Goal: Task Accomplishment & Management: Complete application form

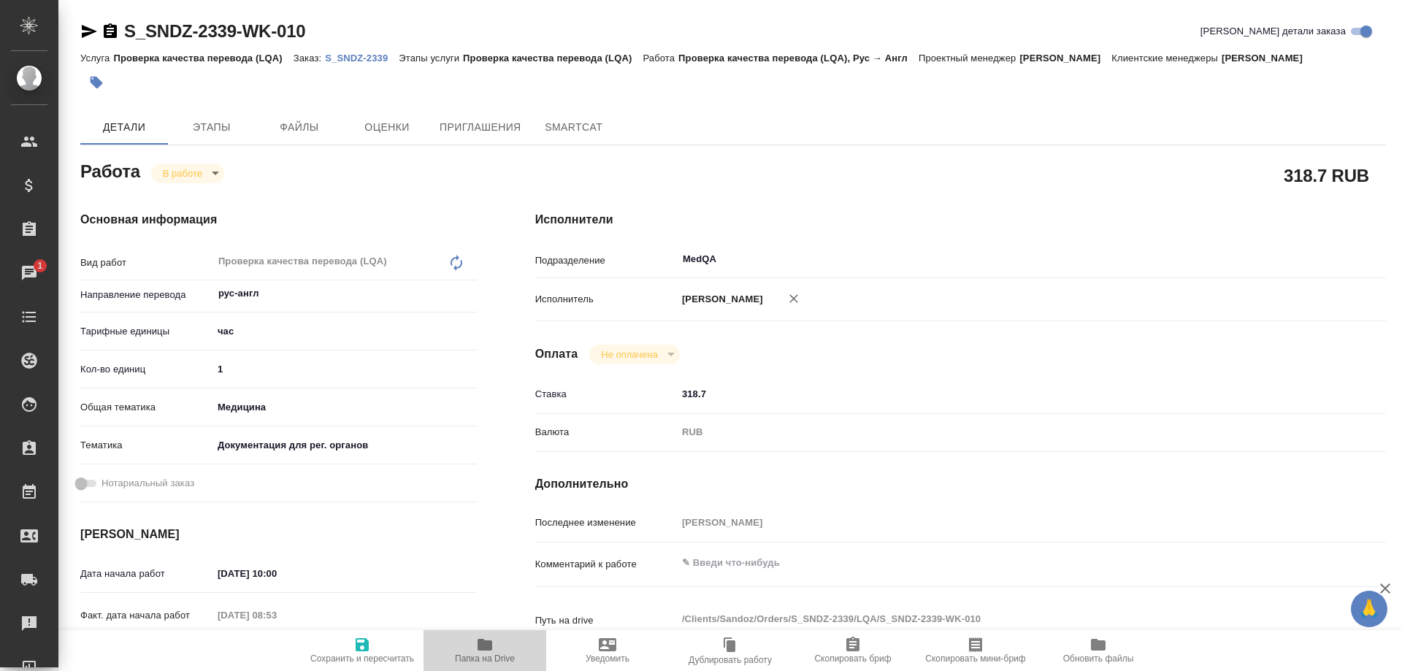
click at [476, 650] on icon "button" at bounding box center [485, 645] width 18 height 18
drag, startPoint x: 251, startPoint y: 380, endPoint x: 197, endPoint y: 374, distance: 54.3
click at [196, 376] on div "Кол-во единиц 1" at bounding box center [278, 369] width 396 height 26
type input "0"
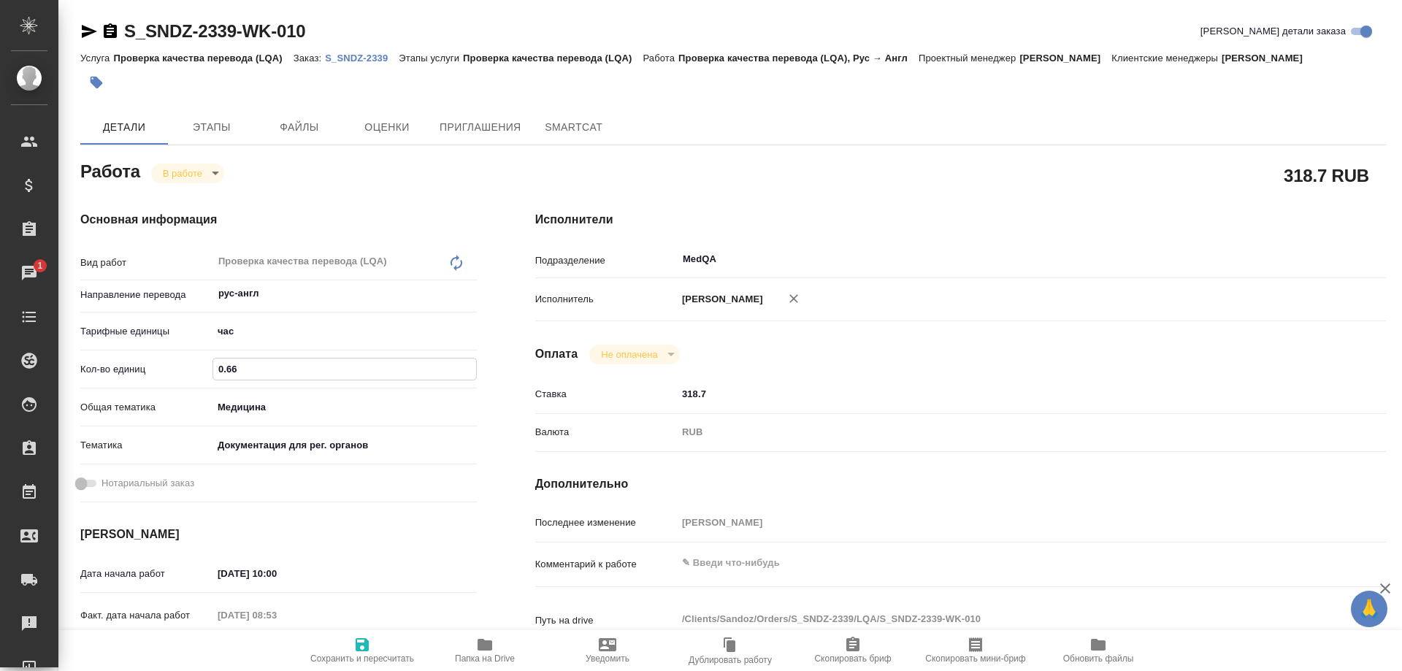
type input "0.66"
click at [369, 642] on icon "button" at bounding box center [362, 645] width 18 height 18
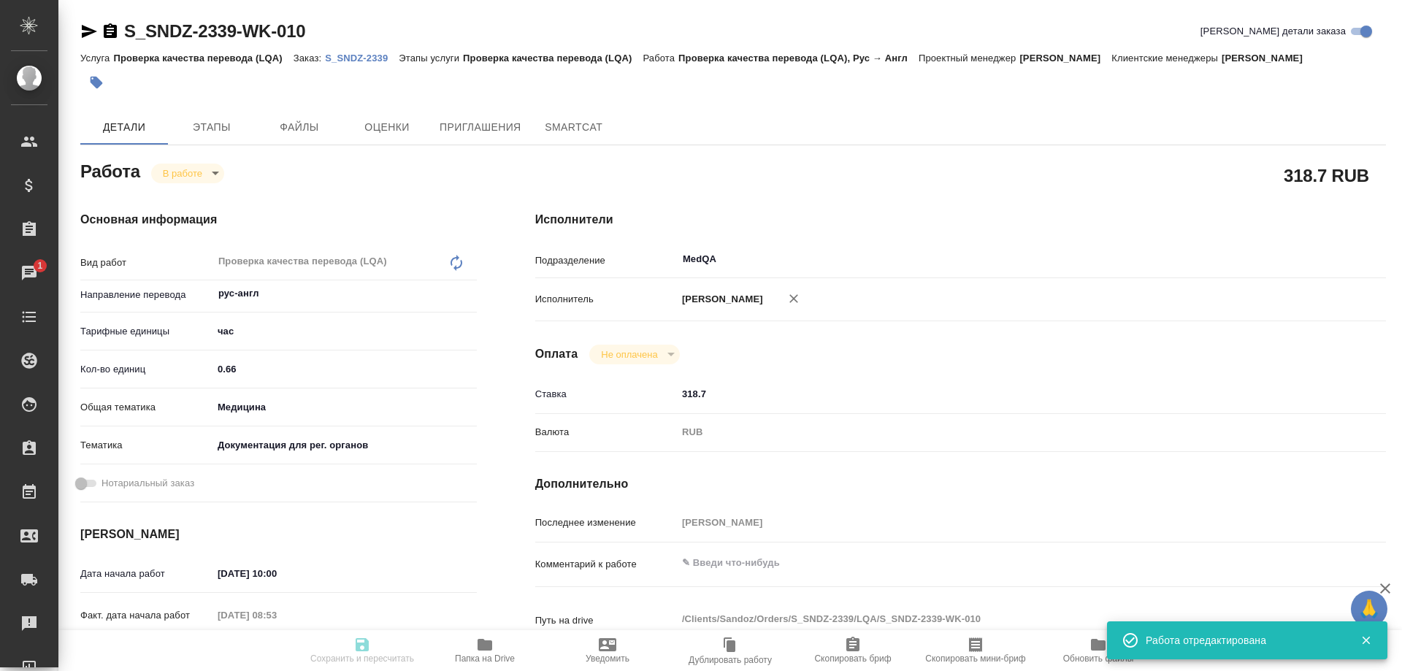
type input "inProgress"
type input "рус-англ"
type input "5a8b1489cc6b4906c91bfd93"
type input "0.66"
type input "med"
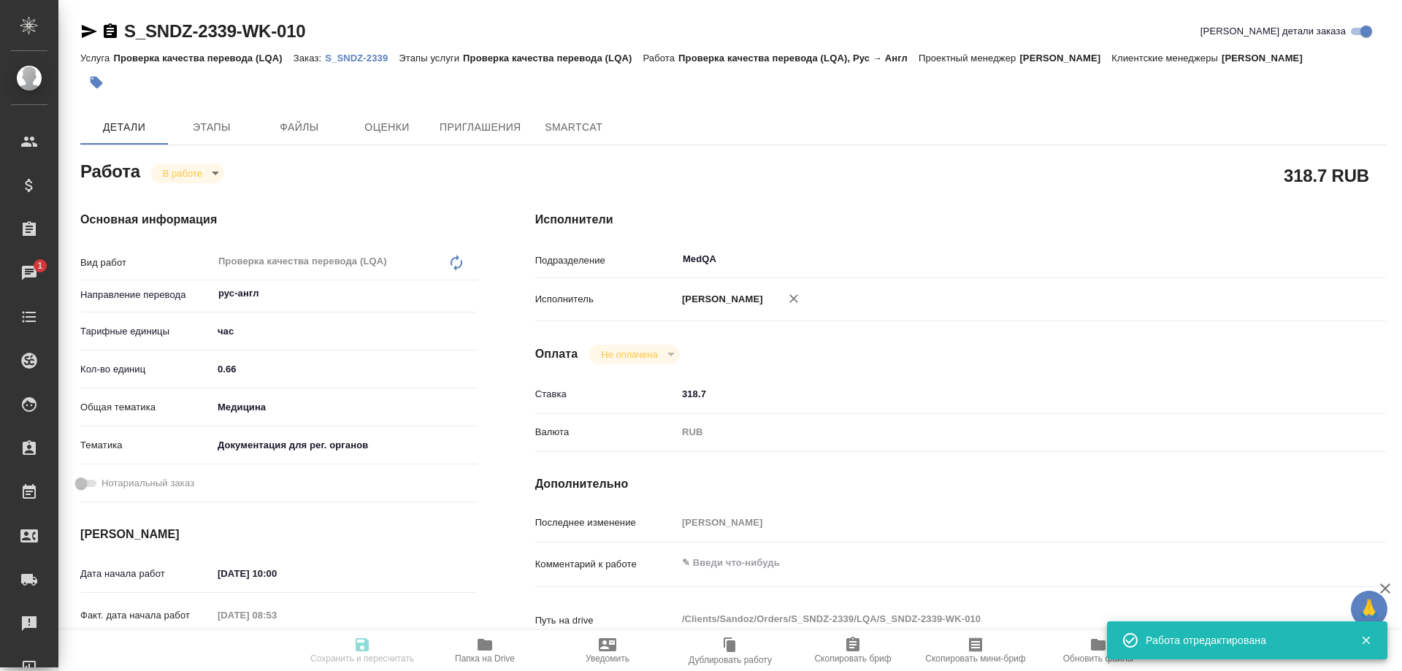
type input "5f647205b73bc97568ca66c6"
type input "07.10.2025 10:00"
type input "07.10.2025 08:53"
type input "07.10.2025 12:00"
type input "07.10.2025 13:00"
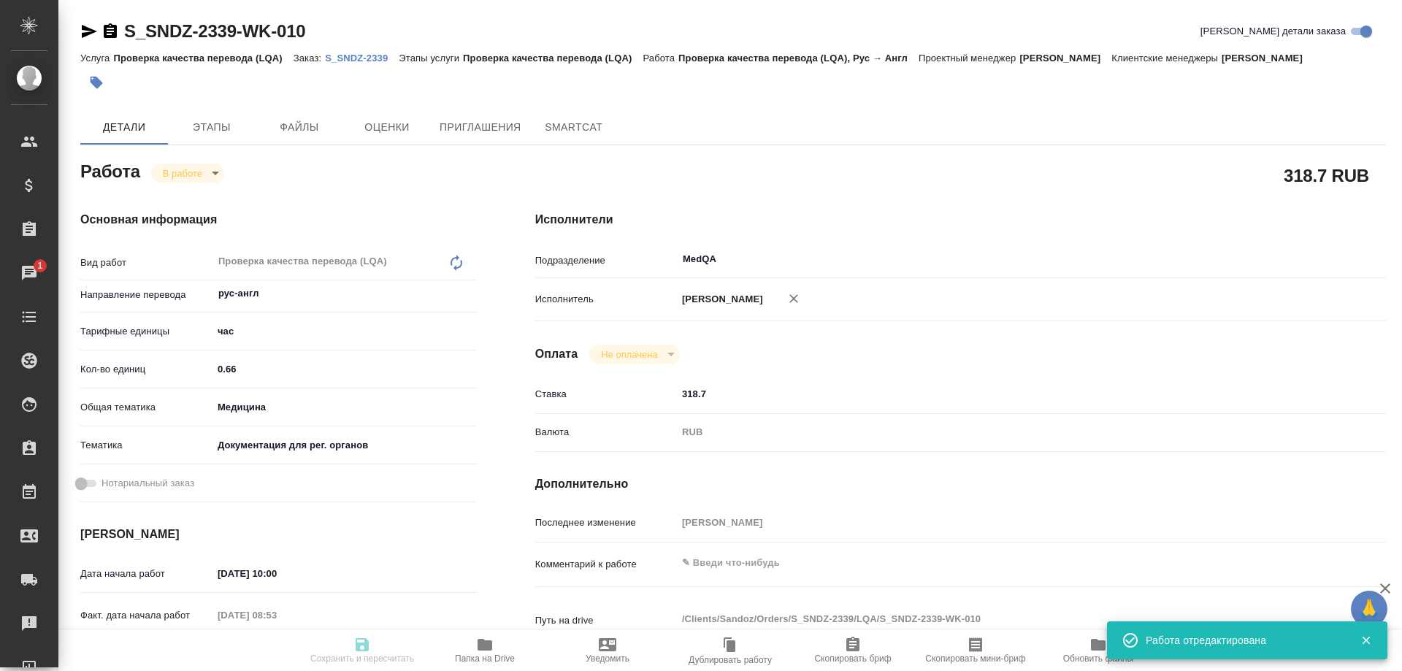
type input "MedQA"
type input "notPayed"
type input "318.7"
type input "RUB"
type input "[PERSON_NAME]"
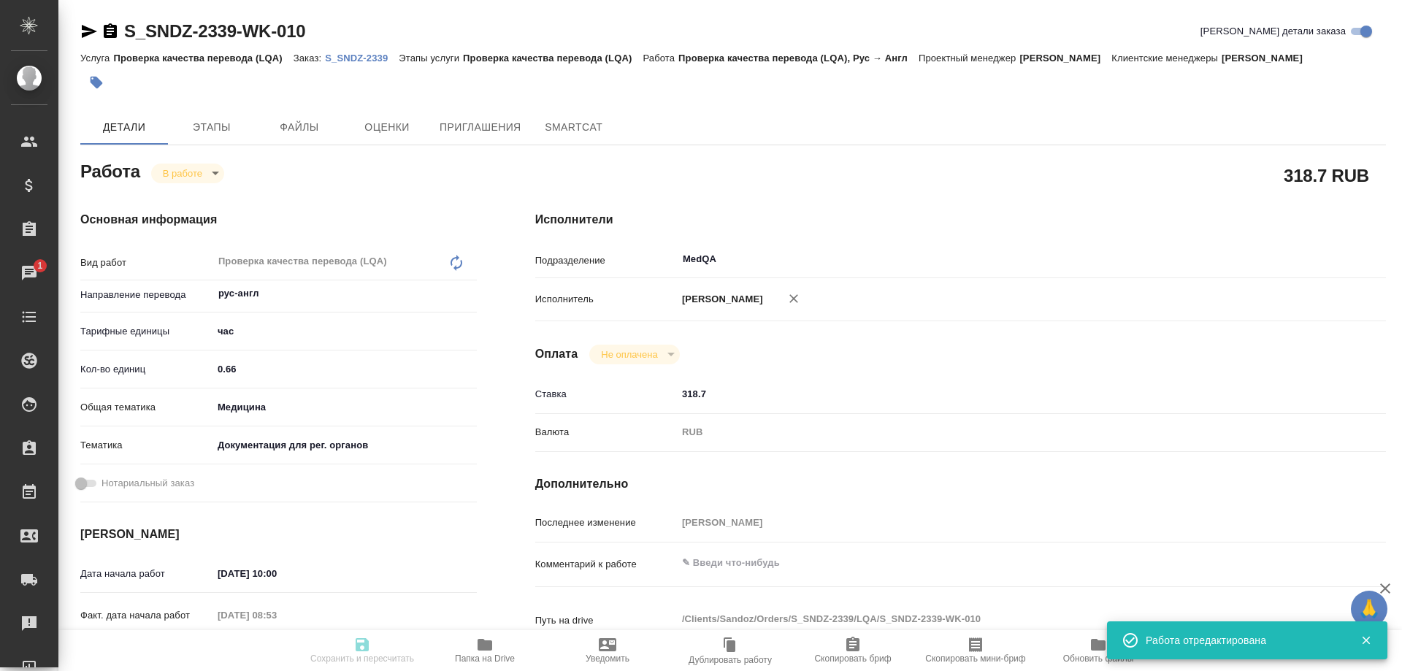
type input "S_SNDZ-2339"
type input "Проверка качества перевода (LQA)"
type input "[PERSON_NAME]"
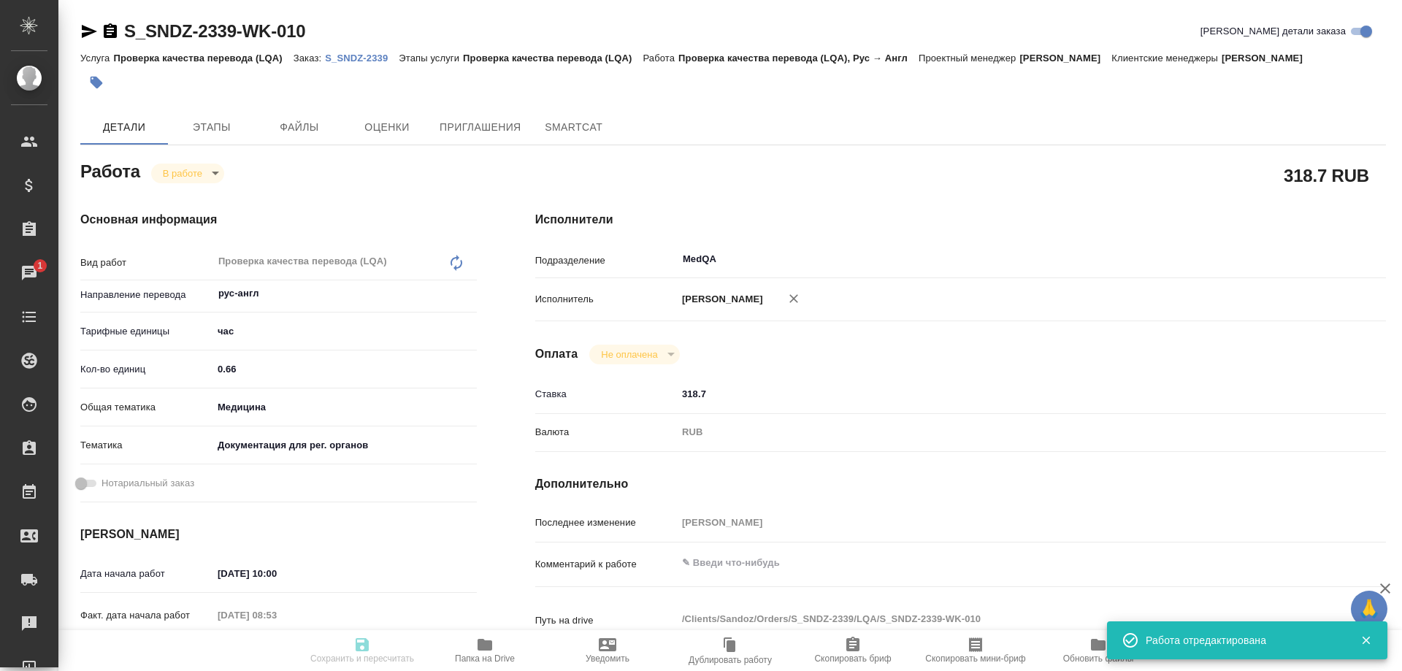
type input "/Clients/Sandoz/Orders/S_SNDZ-2339"
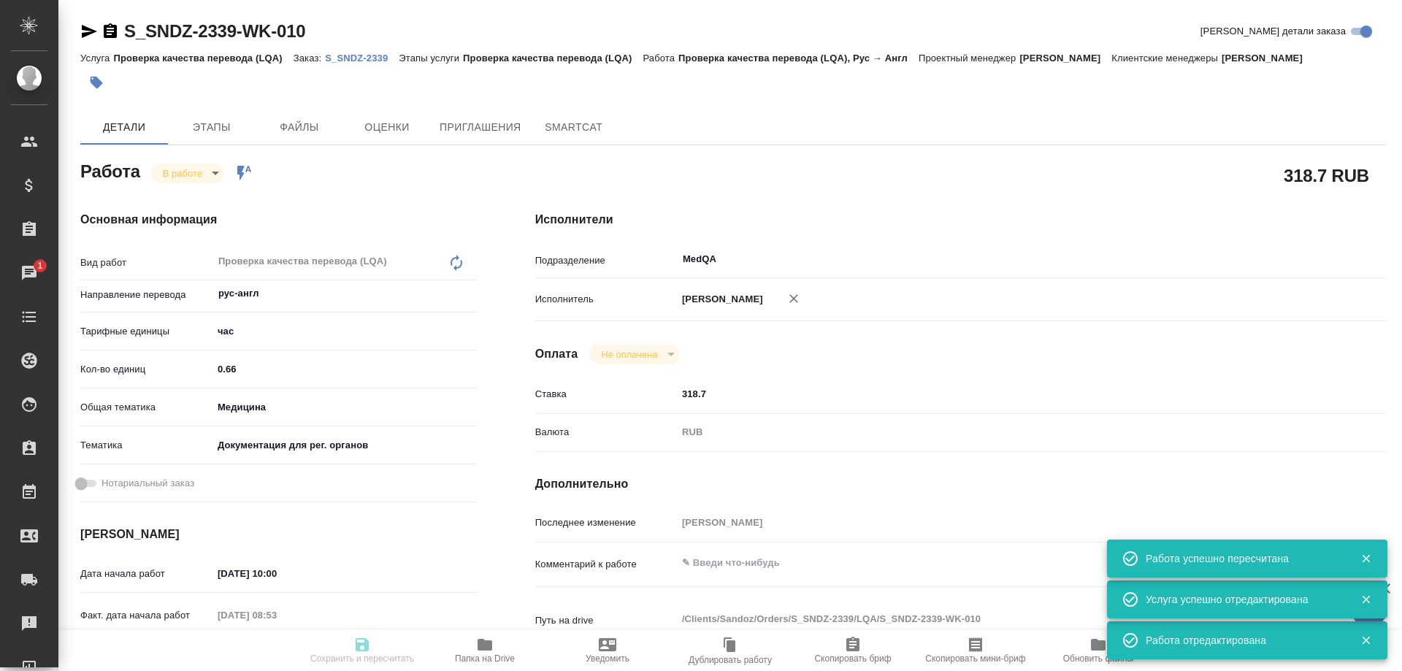
type input "inProgress"
type input "рус-англ"
type input "5a8b1489cc6b4906c91bfd93"
type input "0.66"
type input "med"
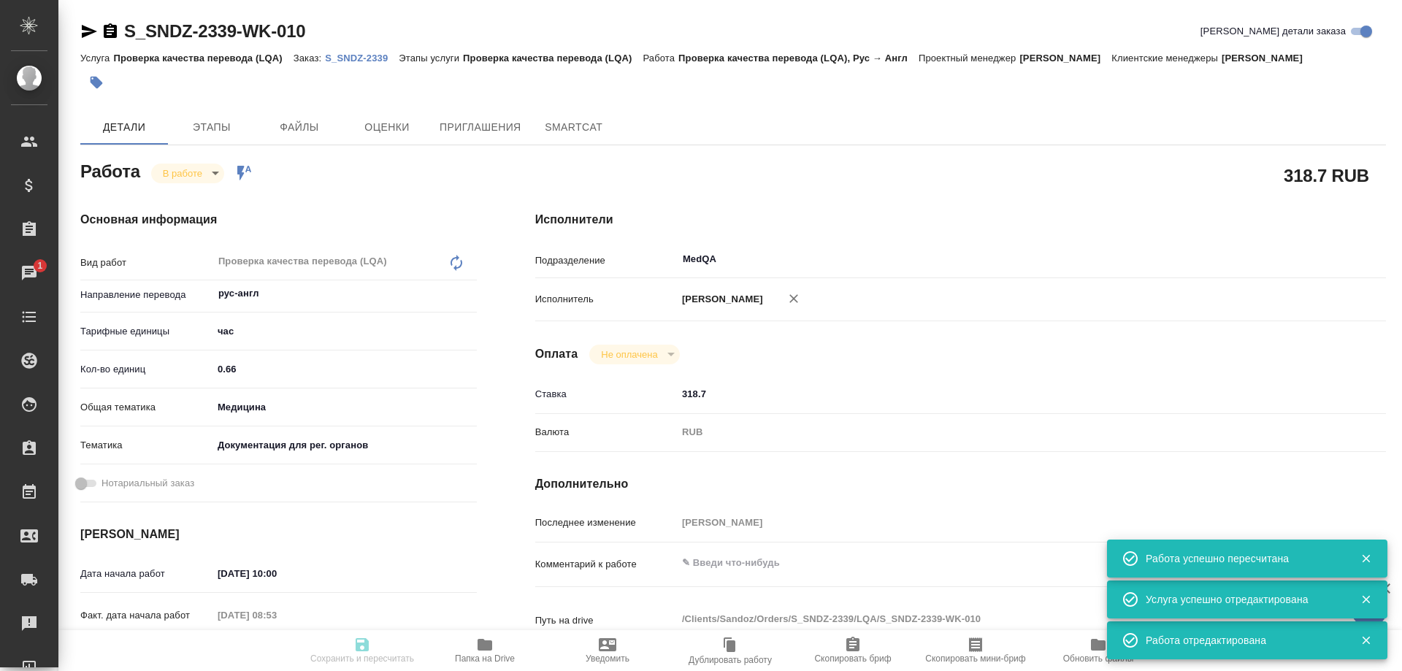
type input "5f647205b73bc97568ca66c6"
type input "07.10.2025 10:00"
type input "07.10.2025 08:53"
type input "07.10.2025 12:00"
type input "07.10.2025 13:00"
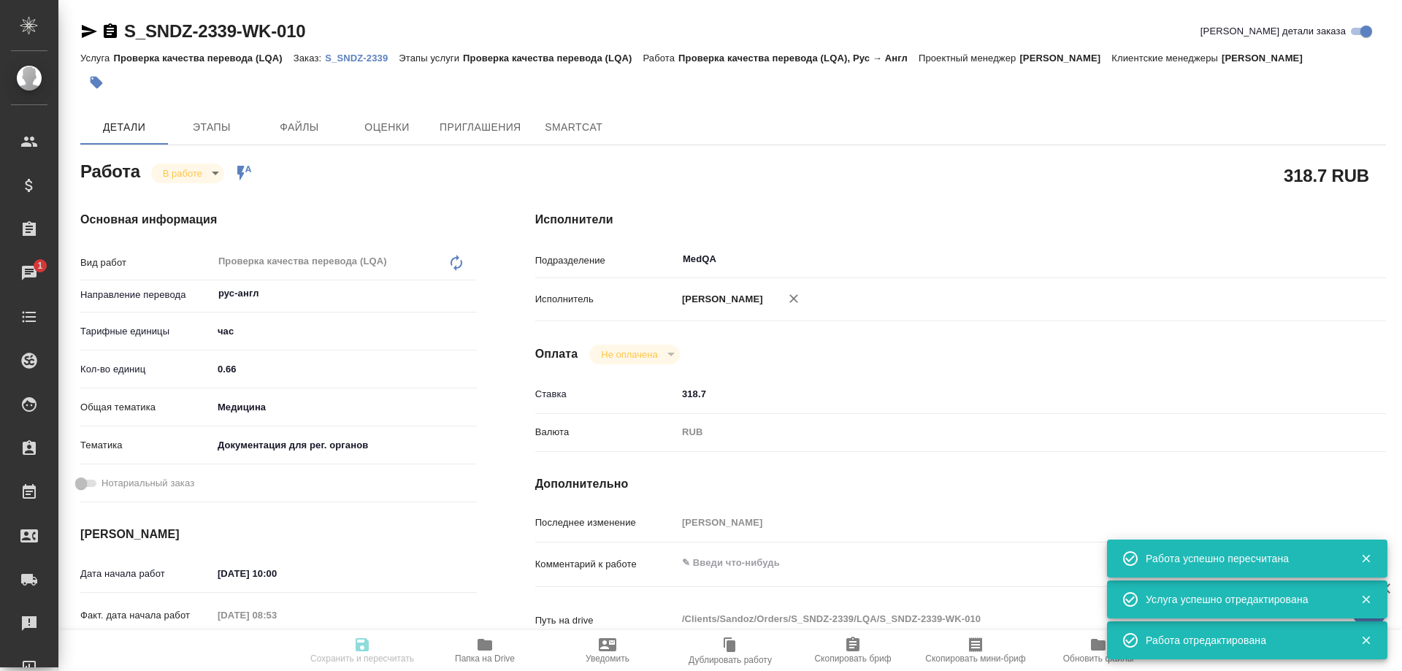
type input "MedQA"
type input "notPayed"
type input "318.7"
type input "RUB"
type input "[PERSON_NAME]"
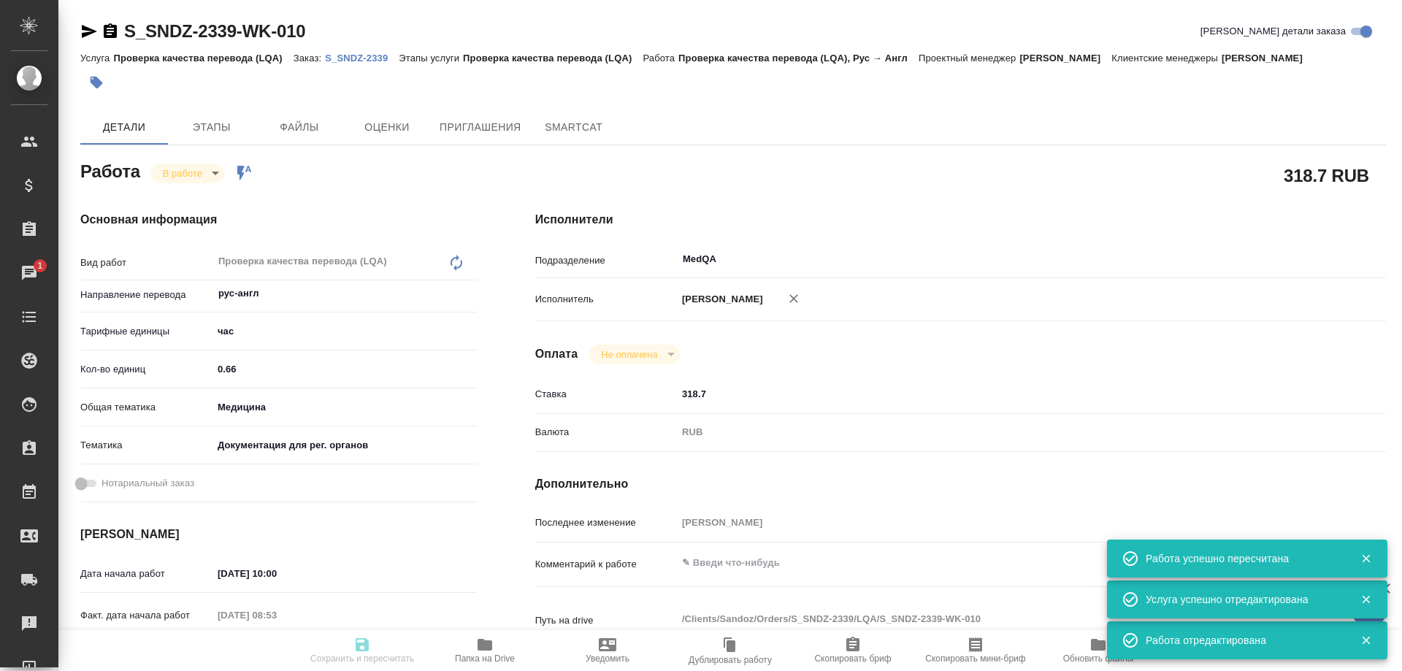
type input "S_SNDZ-2339"
type input "Проверка качества перевода (LQA)"
type input "[PERSON_NAME]"
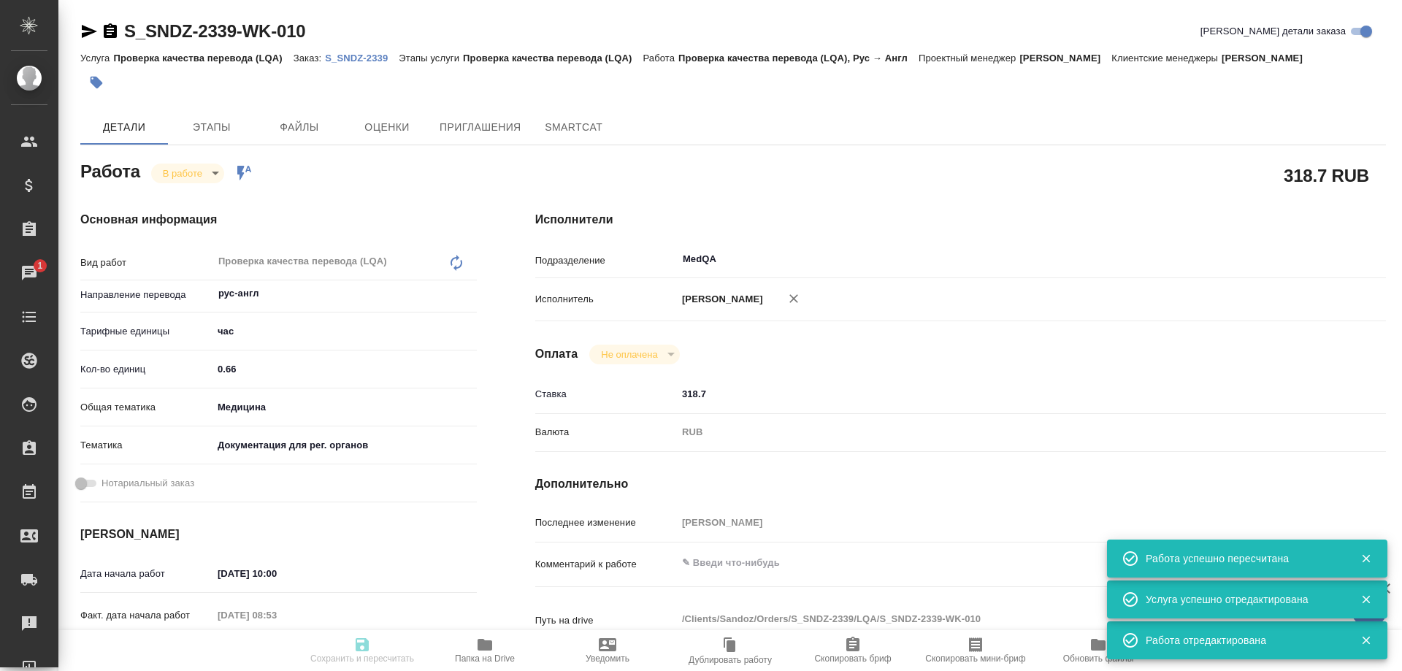
type input "/Clients/Sandoz/Orders/S_SNDZ-2339"
click at [211, 171] on body "🙏 .cls-1 fill:#fff; AWATERA Solovyova Elena Клиенты Спецификации Заказы 1 Чаты …" at bounding box center [701, 335] width 1402 height 671
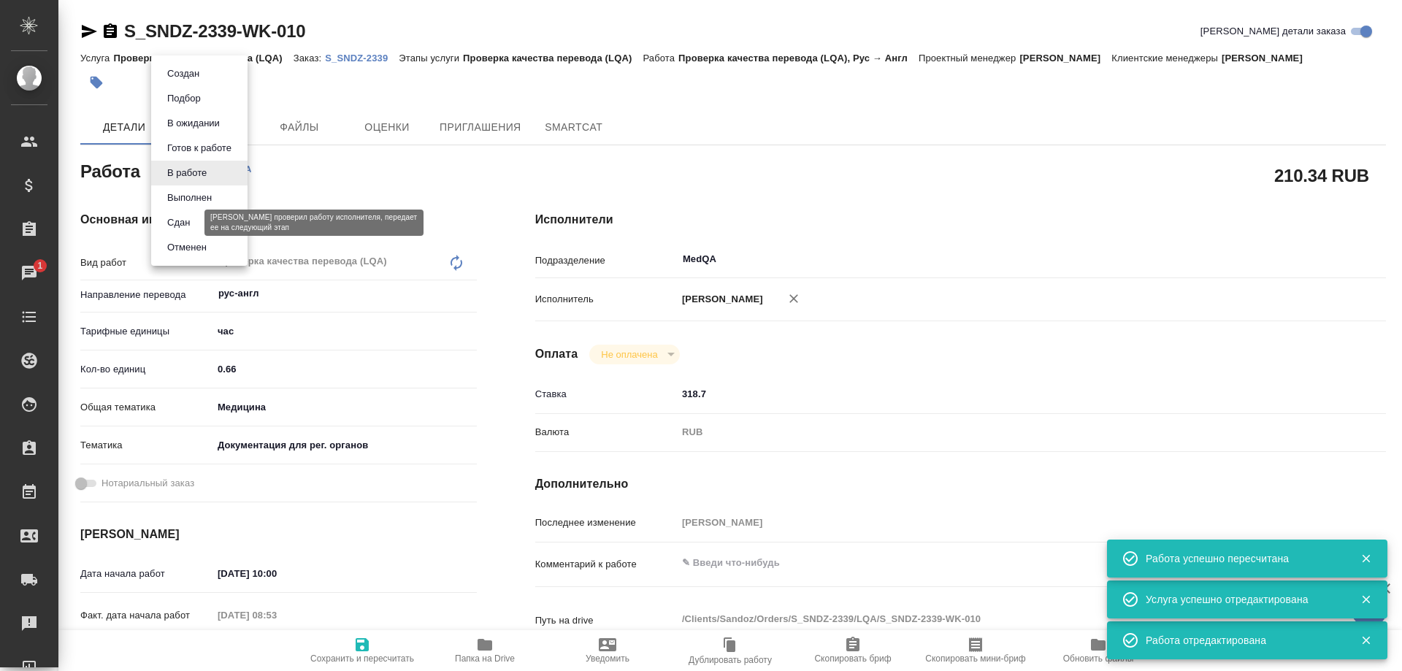
click at [192, 228] on button "Сдан" at bounding box center [178, 223] width 31 height 16
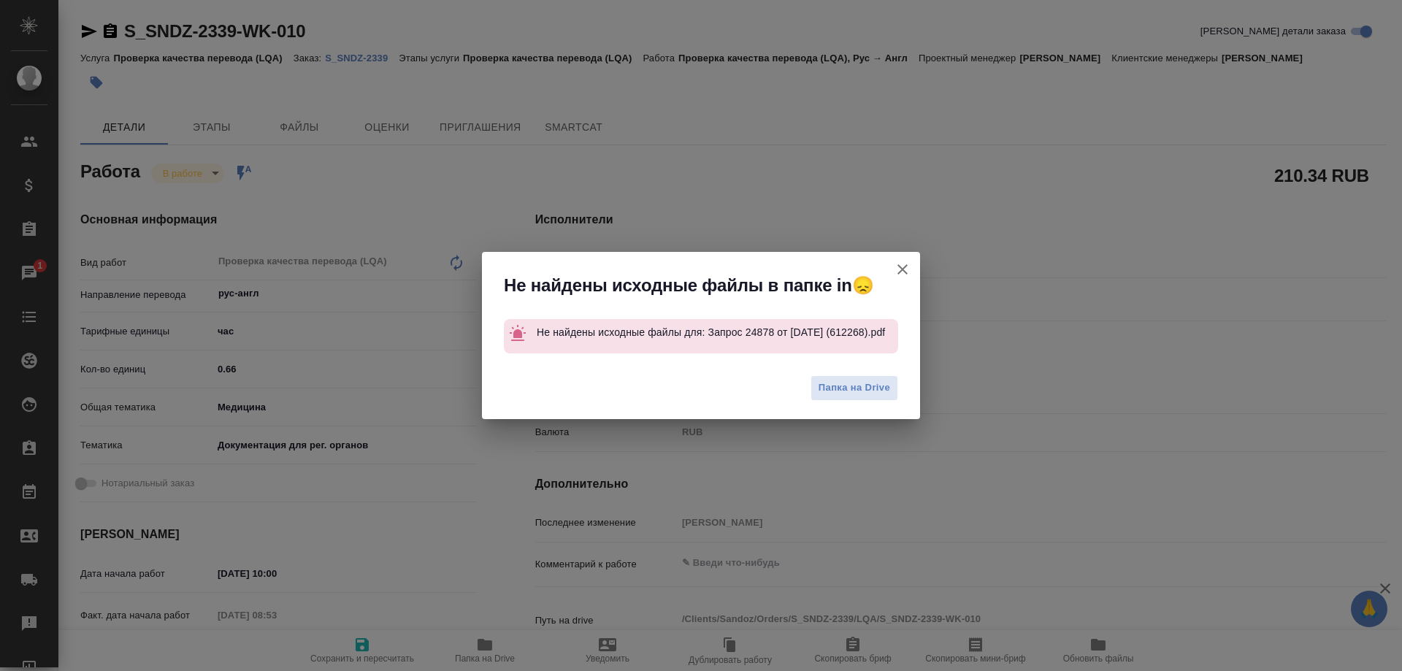
type textarea "x"
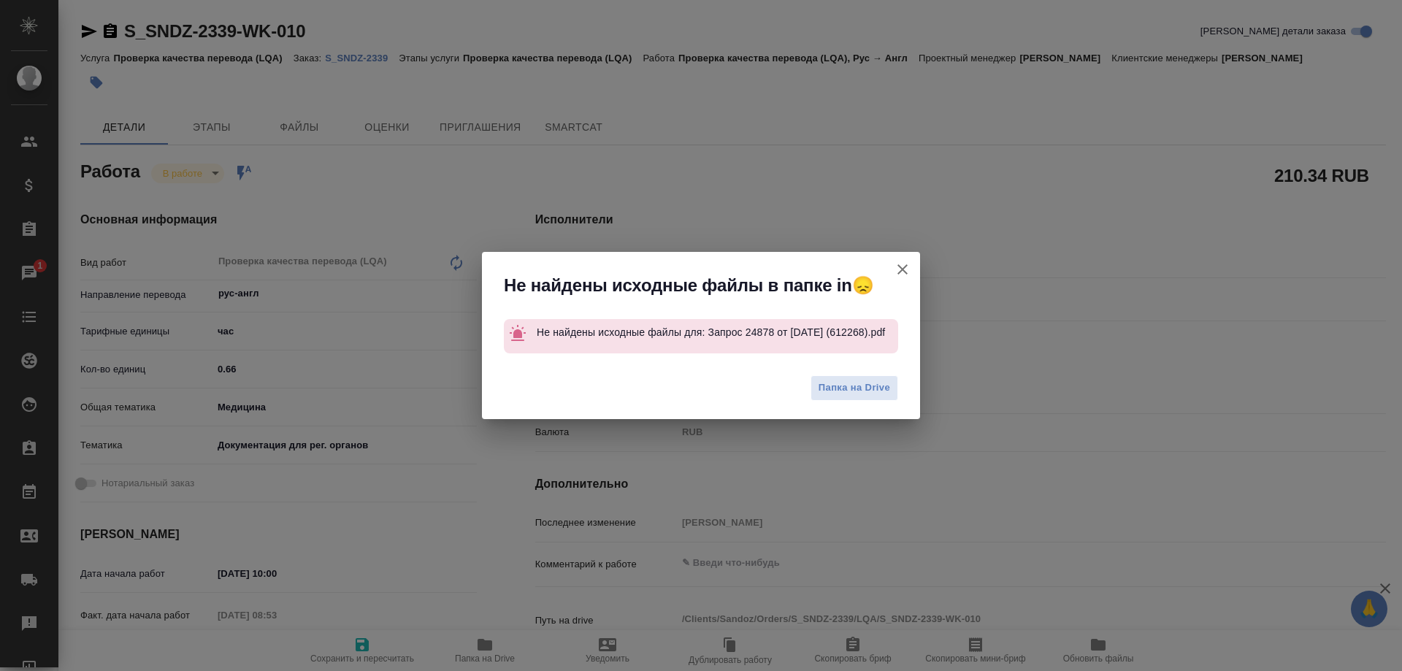
type textarea "x"
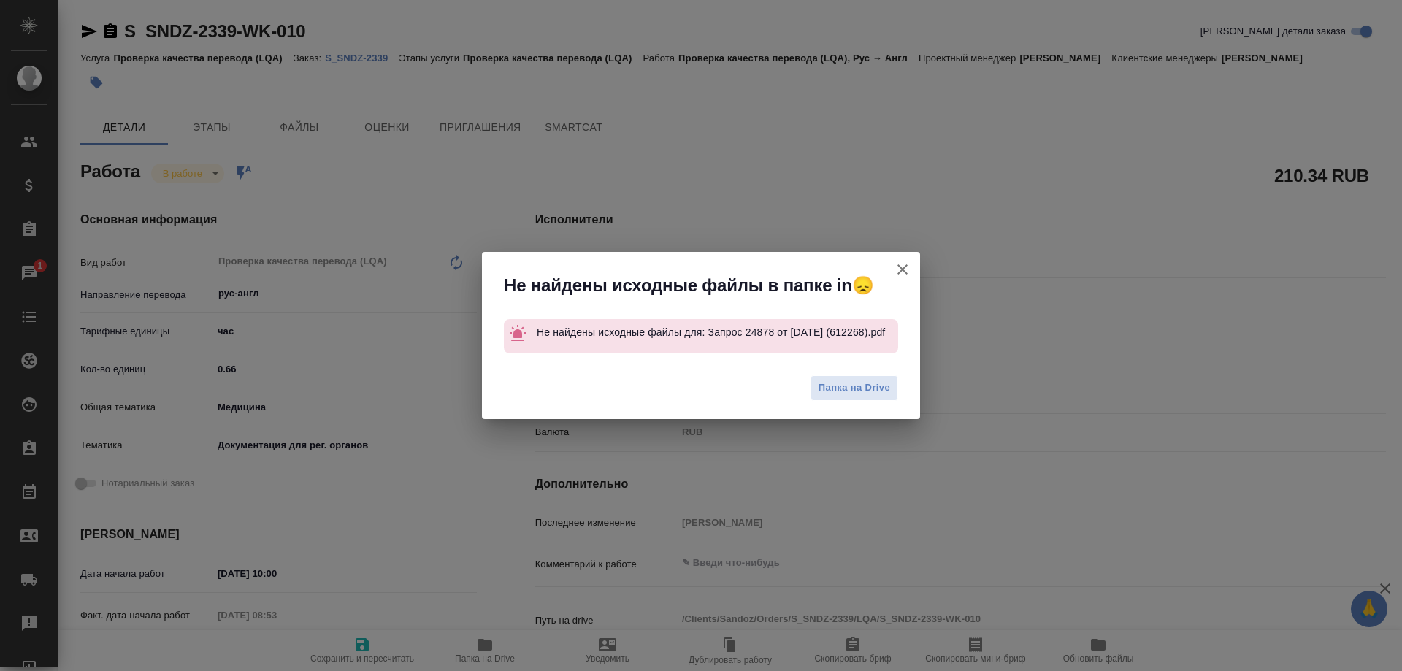
type textarea "x"
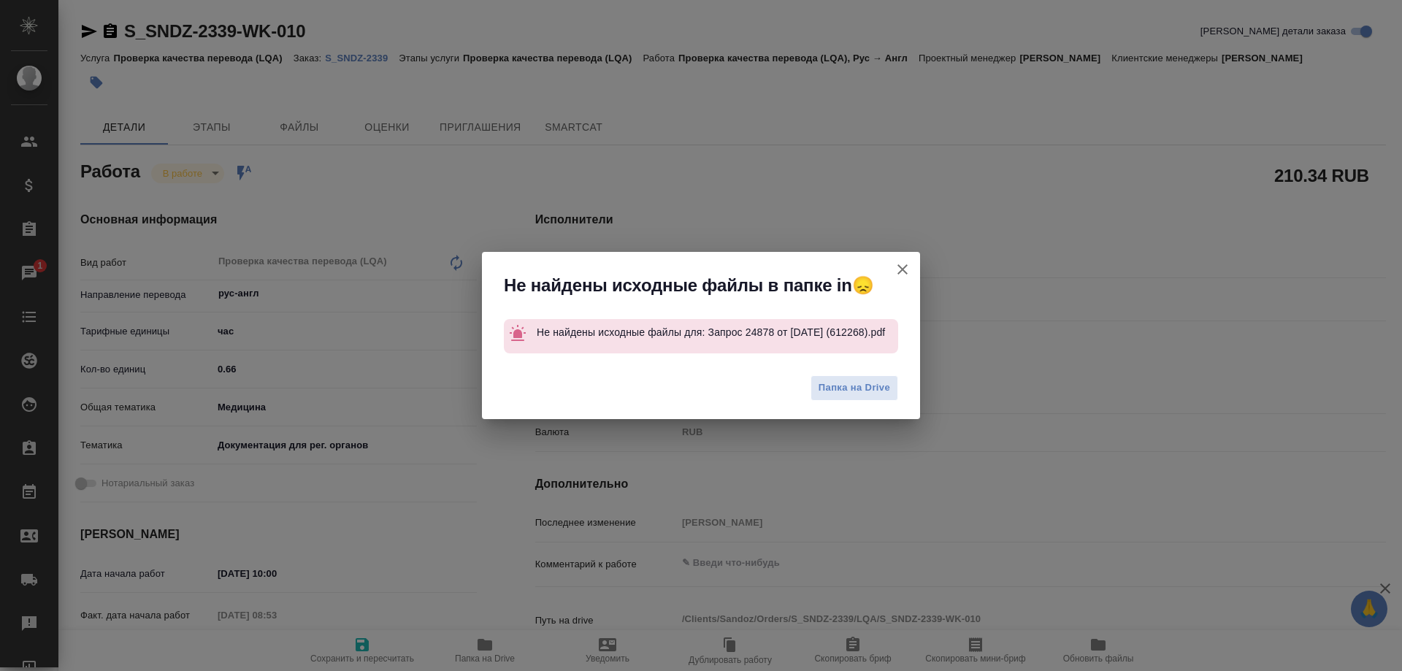
click at [896, 266] on icon "button" at bounding box center [903, 270] width 18 height 18
type textarea "x"
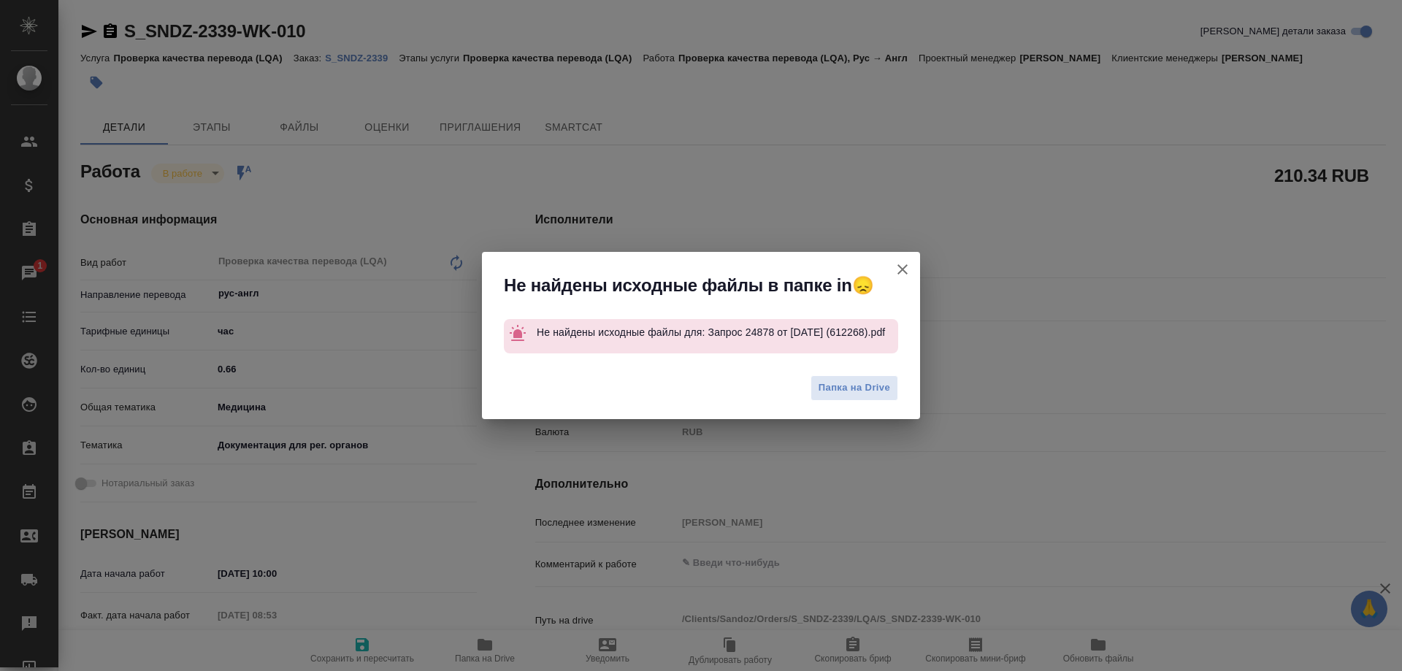
type textarea "x"
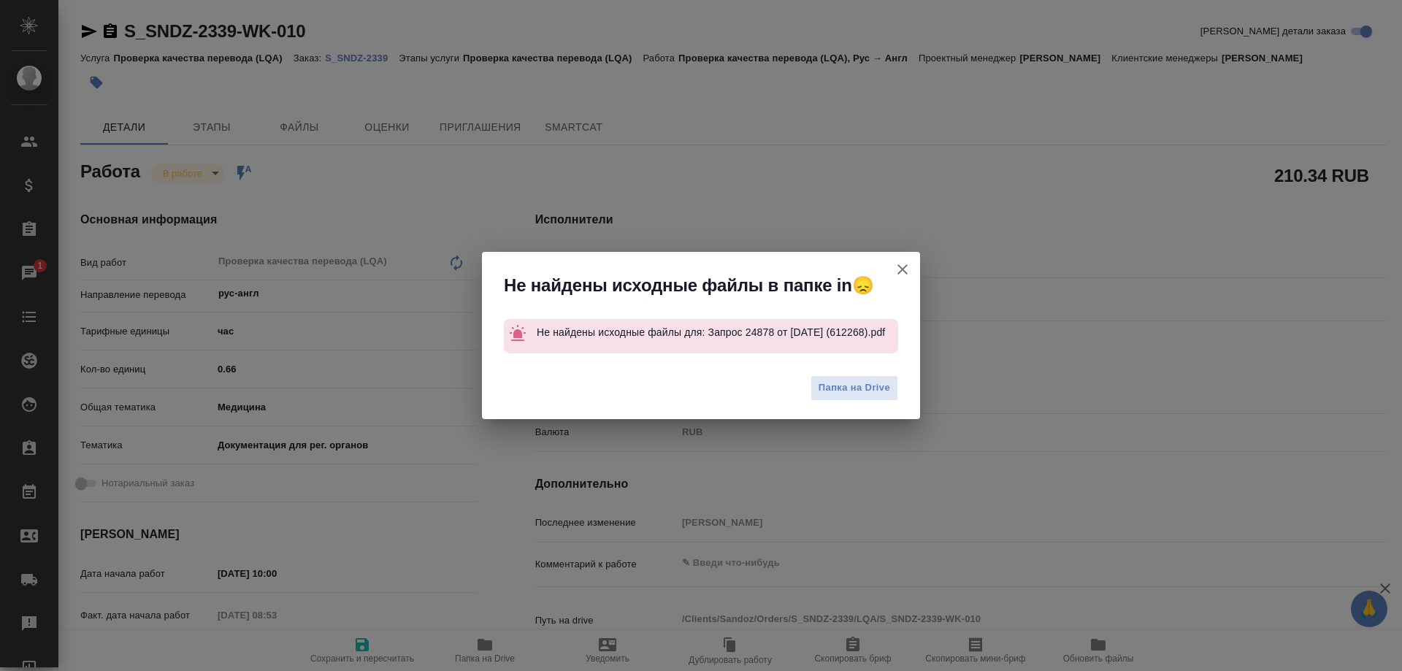
type textarea "x"
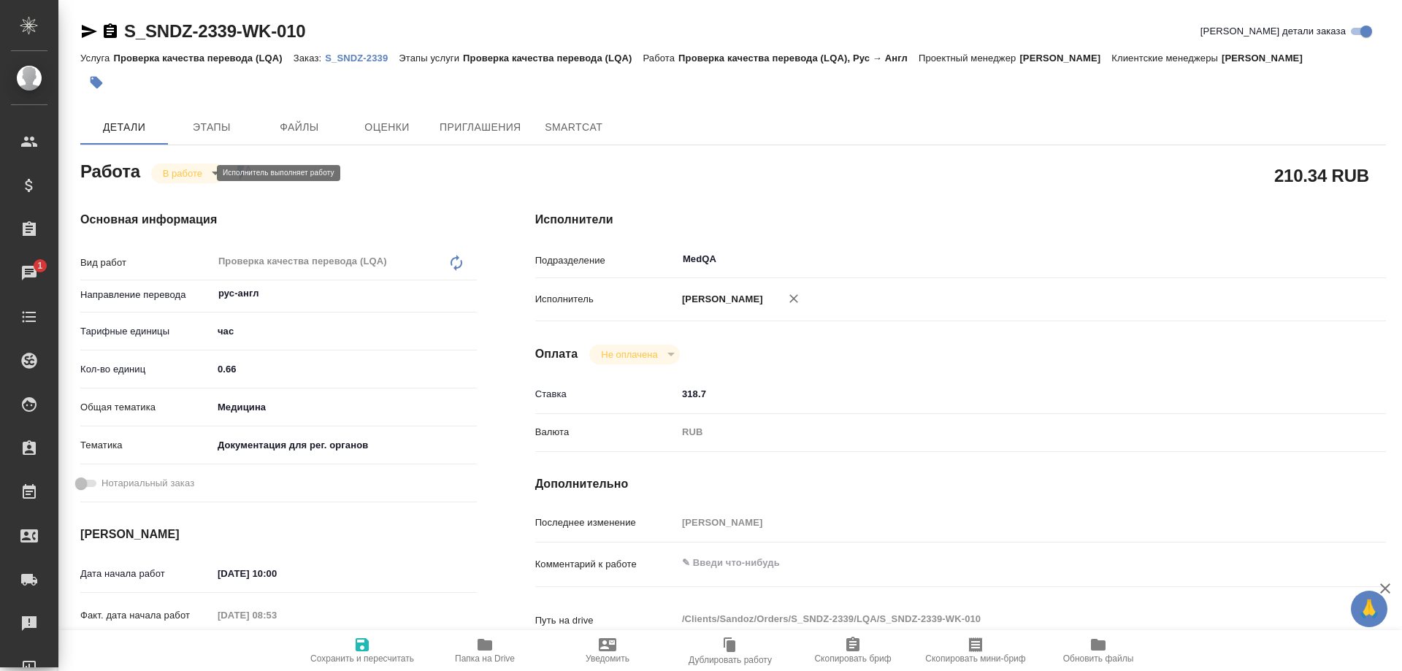
click at [197, 174] on body "🙏 .cls-1 fill:#fff; AWATERA Solovyova Elena Клиенты Спецификации Заказы 1 Чаты …" at bounding box center [701, 335] width 1402 height 671
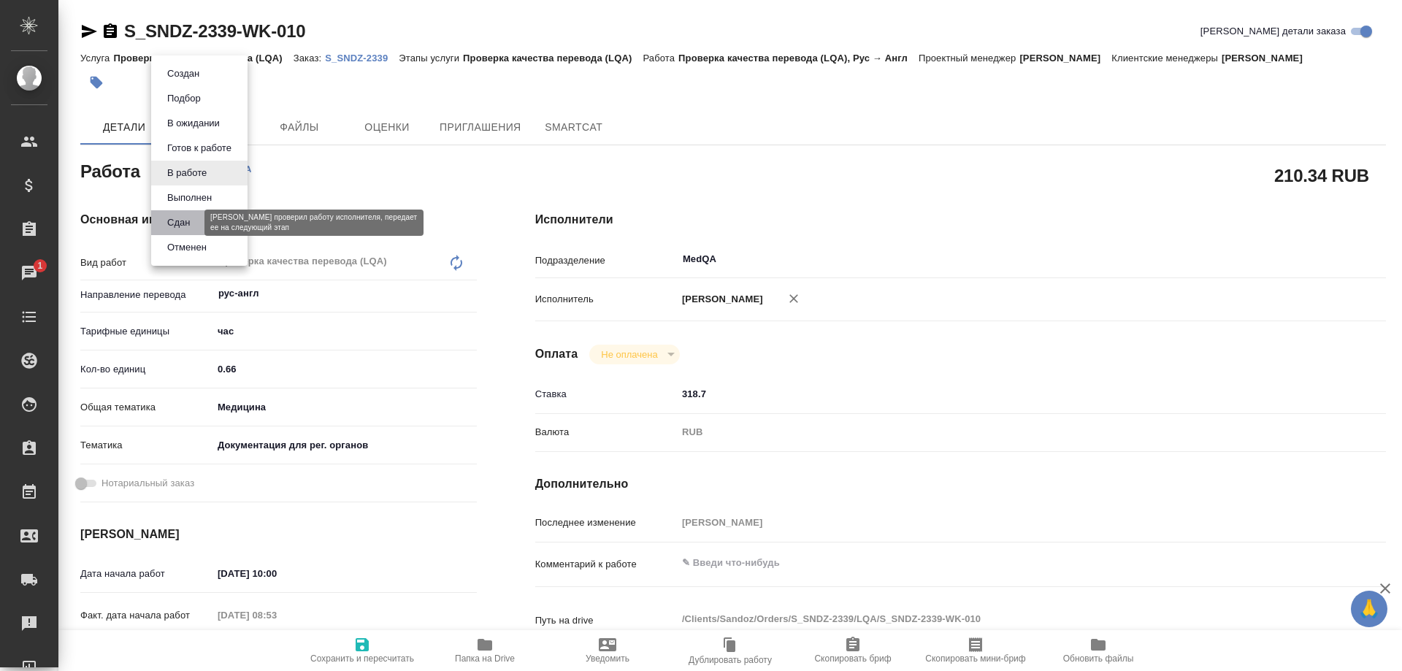
click at [192, 223] on button "Сдан" at bounding box center [178, 223] width 31 height 16
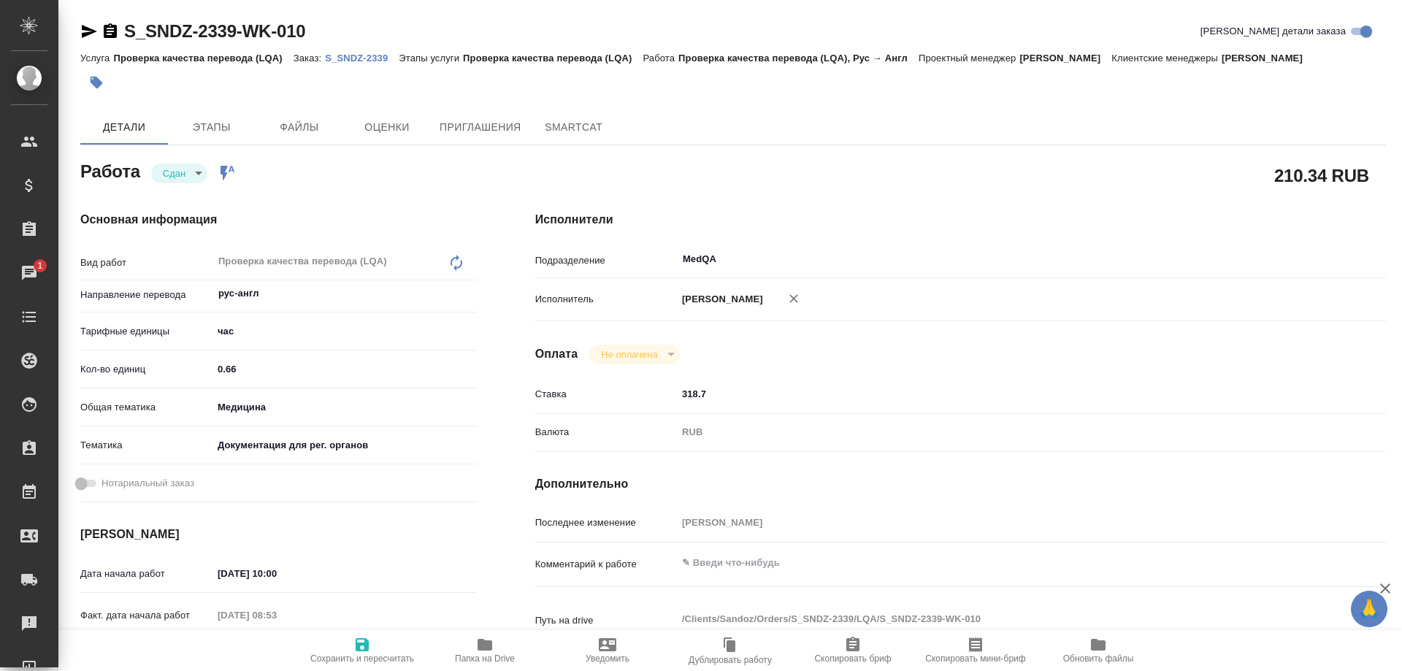
type textarea "x"
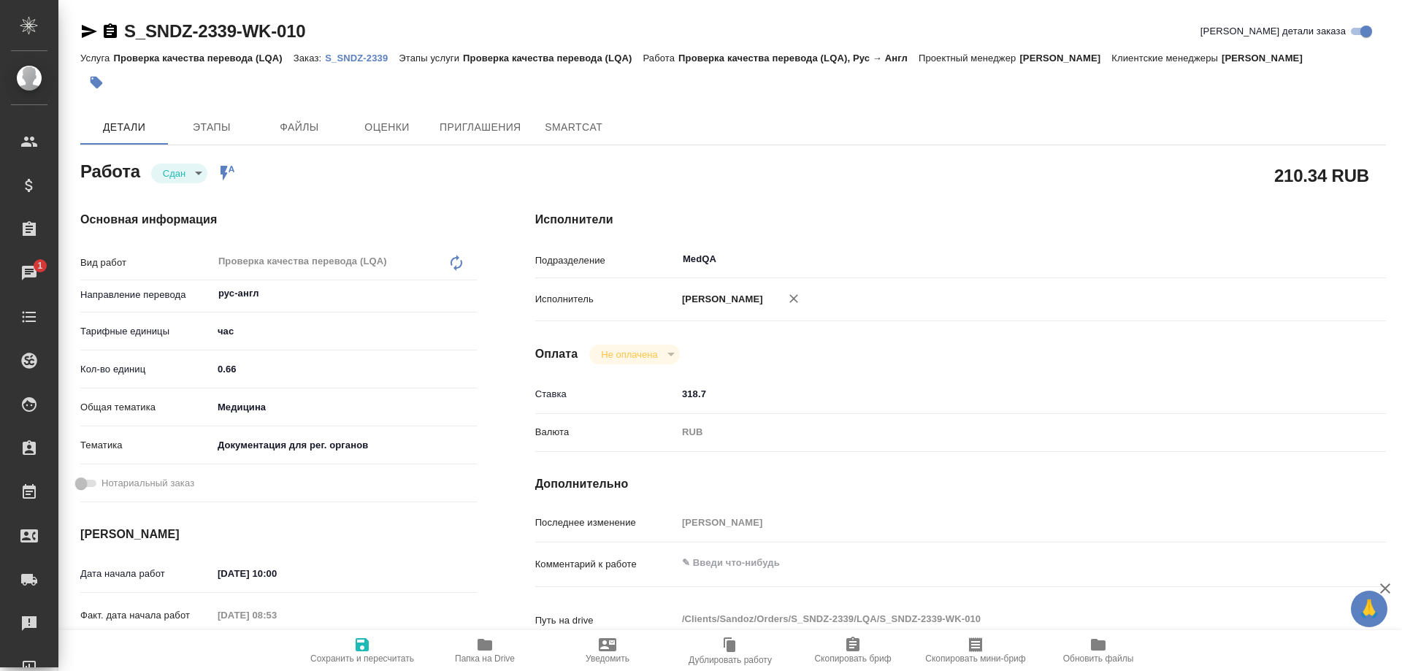
type textarea "x"
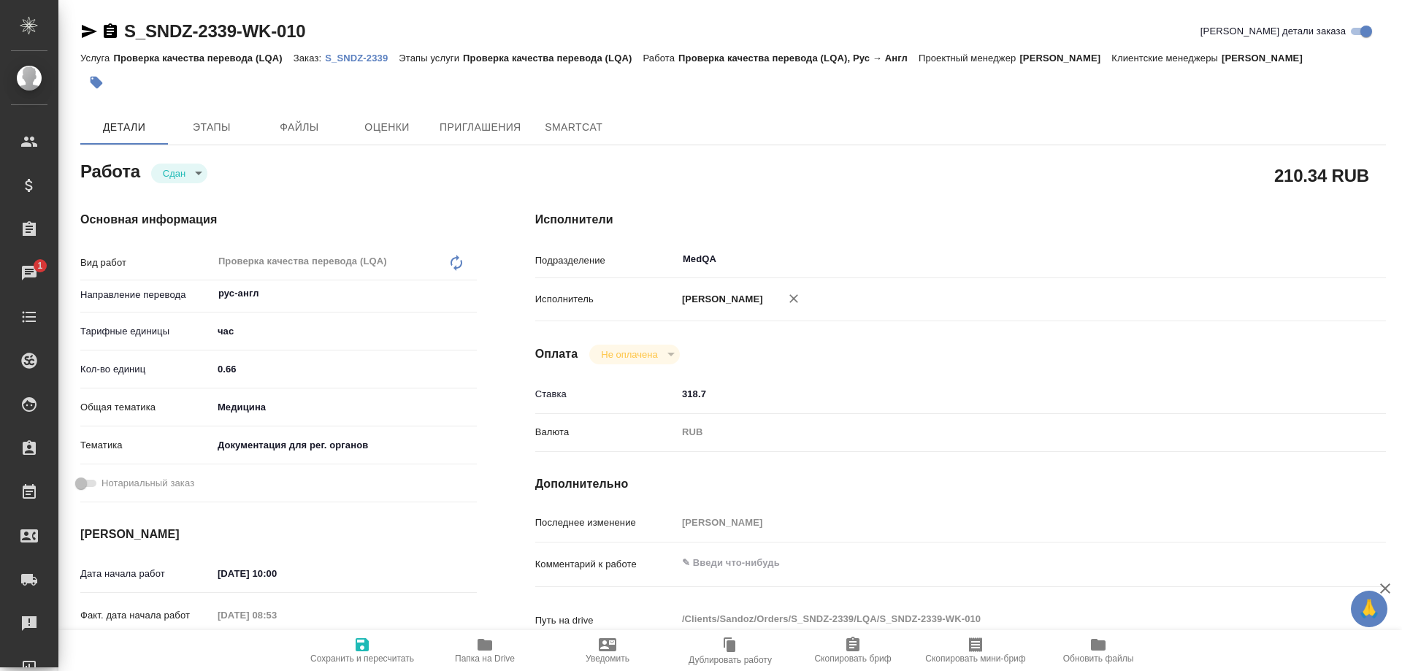
type textarea "x"
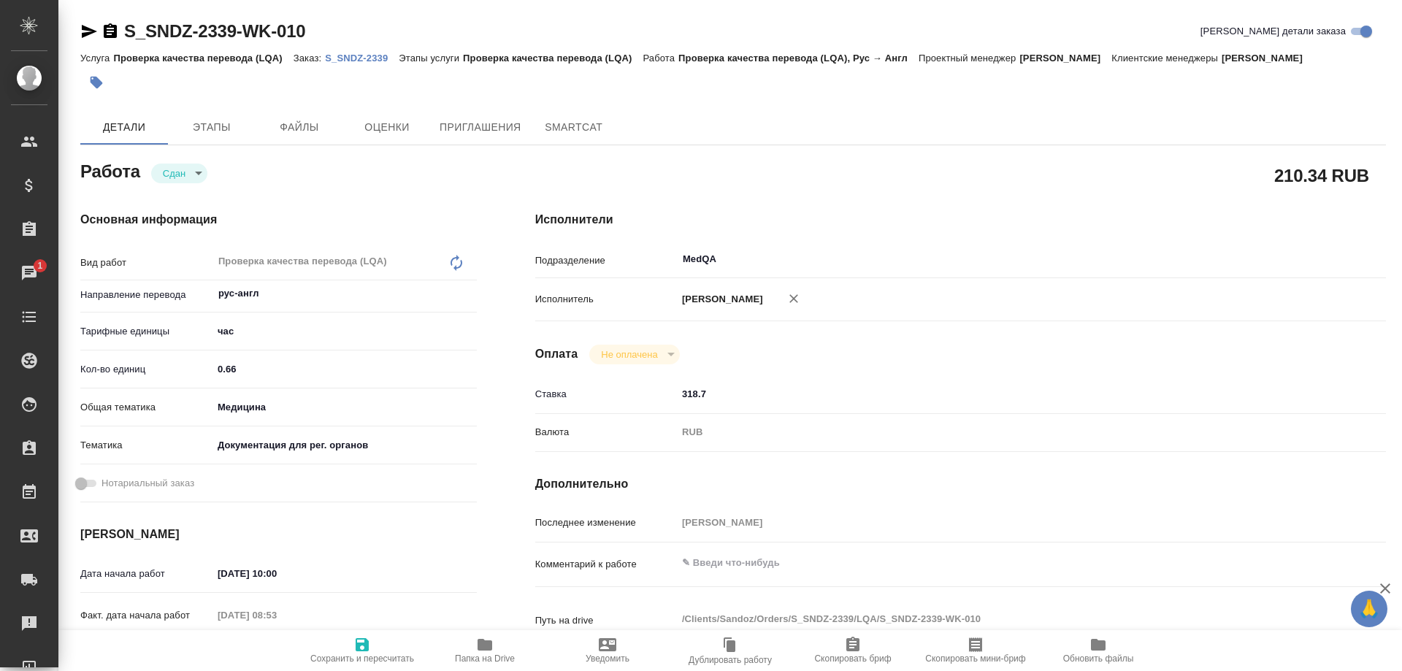
type textarea "x"
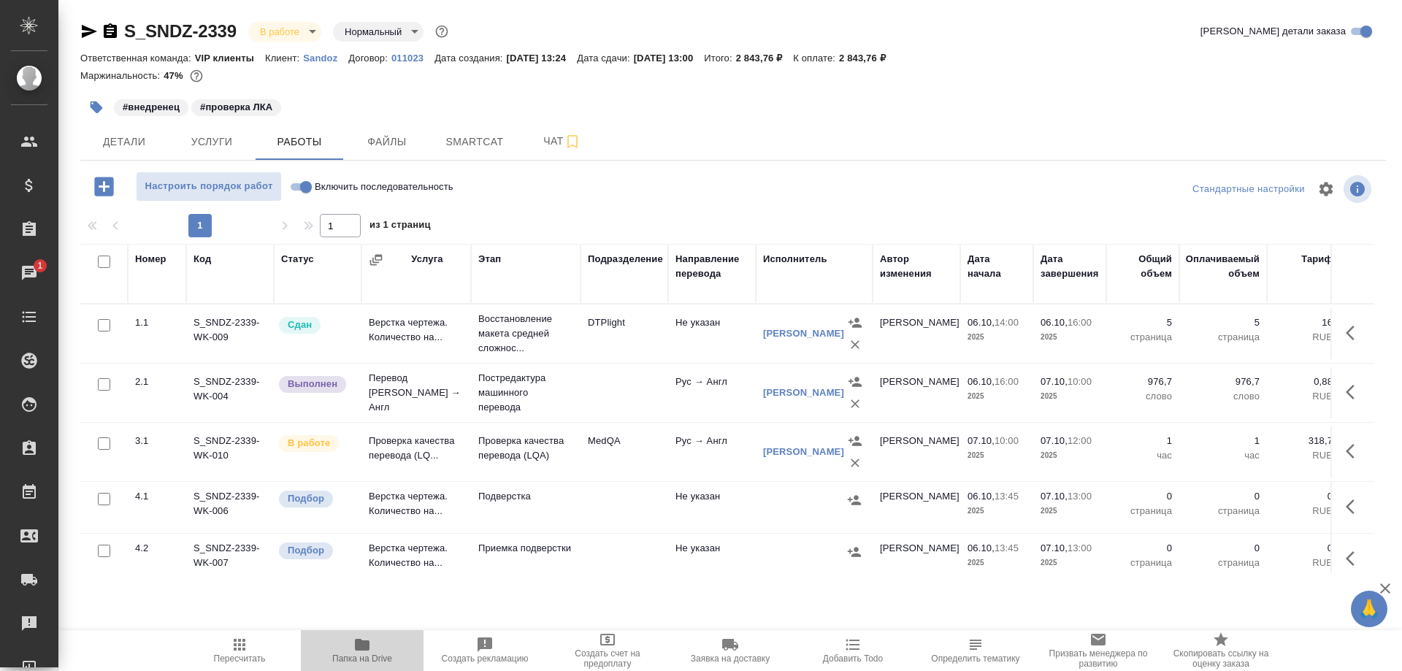
click at [363, 644] on icon "button" at bounding box center [362, 645] width 15 height 12
click at [294, 188] on input "Включить последовательность" at bounding box center [306, 187] width 53 height 18
checkbox input "true"
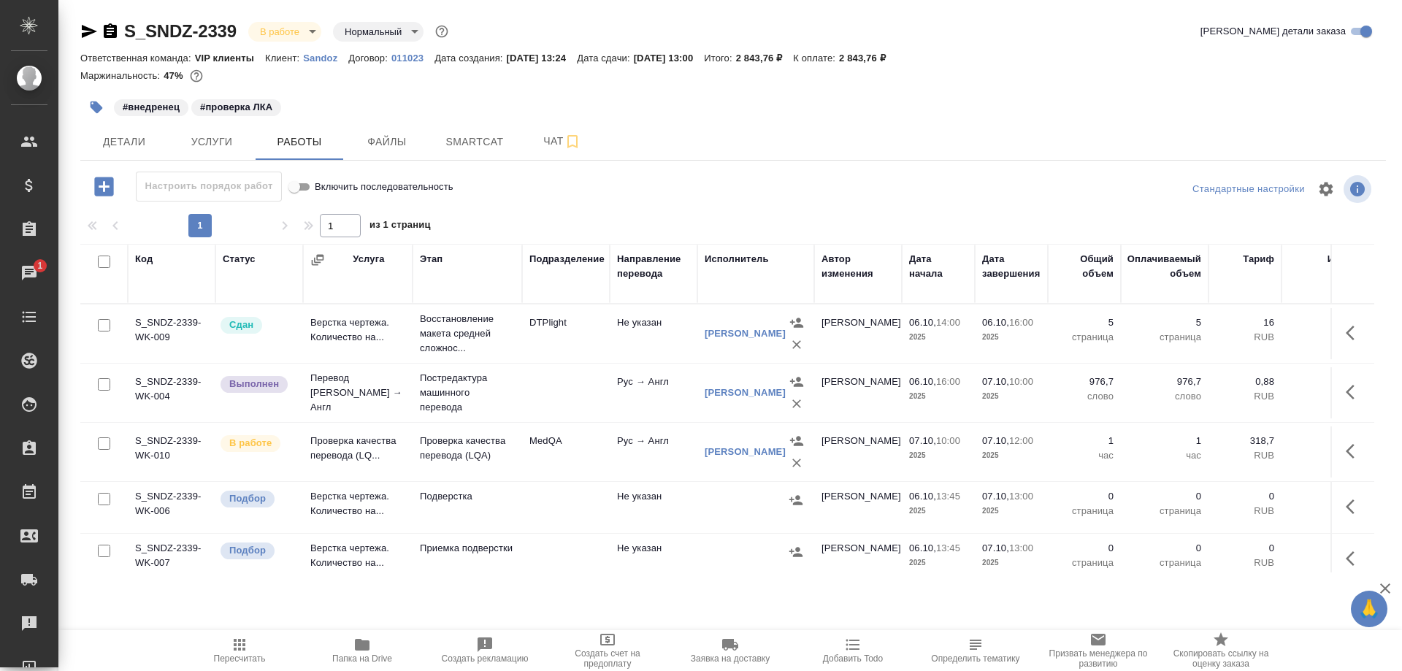
click at [307, 188] on input "Включить последовательность" at bounding box center [294, 187] width 53 height 18
checkbox input "false"
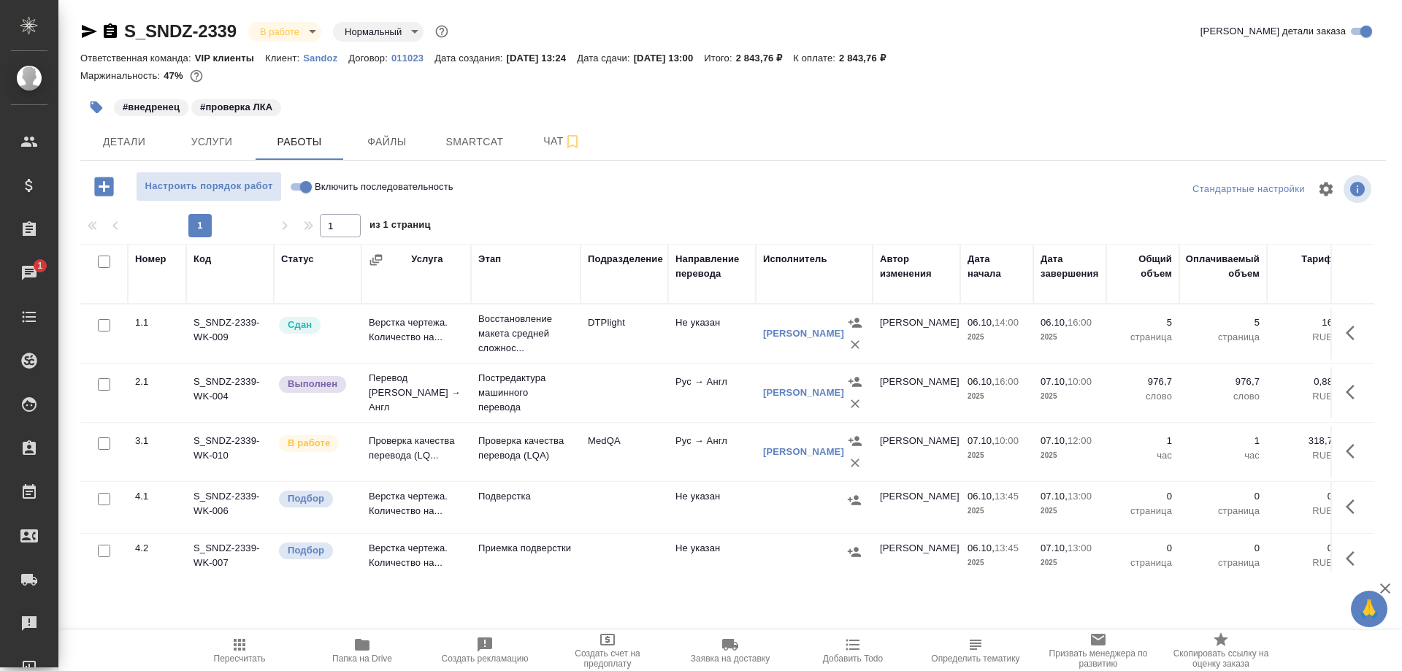
click at [92, 28] on icon "button" at bounding box center [89, 32] width 18 height 18
click at [84, 30] on icon "button" at bounding box center [89, 31] width 15 height 13
click at [1345, 397] on icon "button" at bounding box center [1354, 392] width 18 height 18
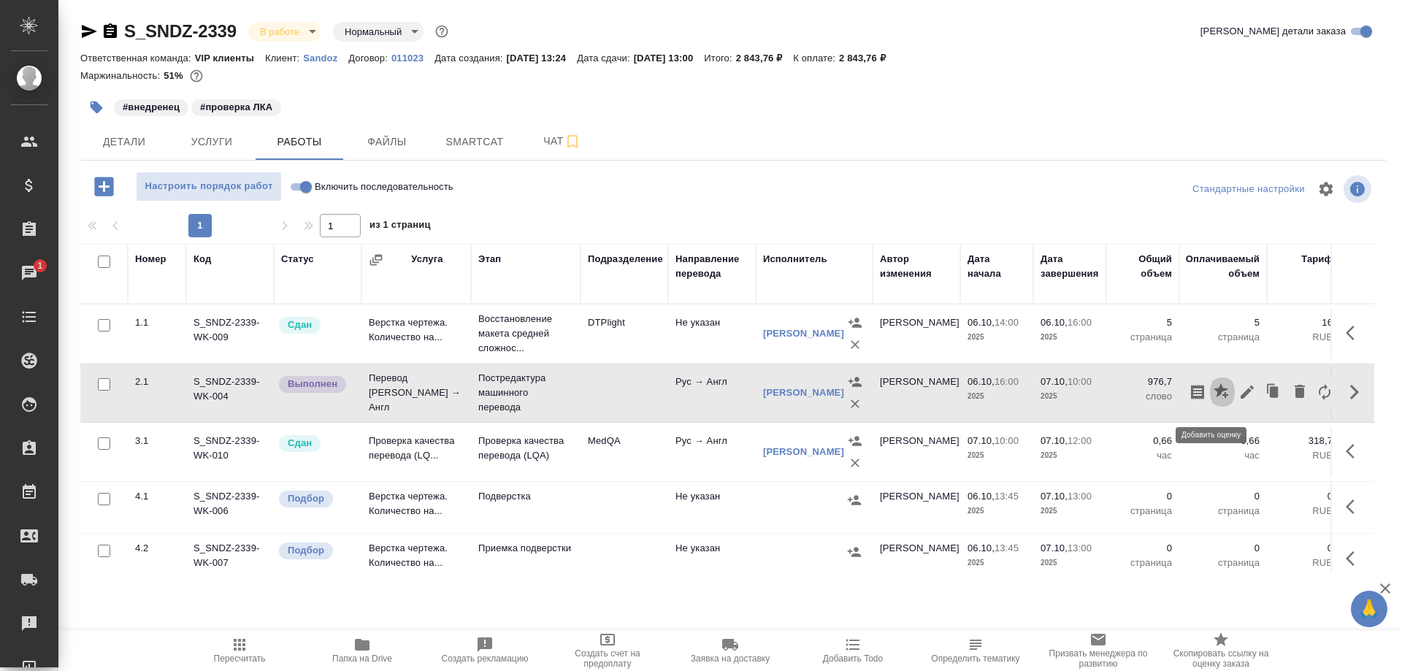
click at [1213, 396] on icon "button" at bounding box center [1220, 390] width 15 height 15
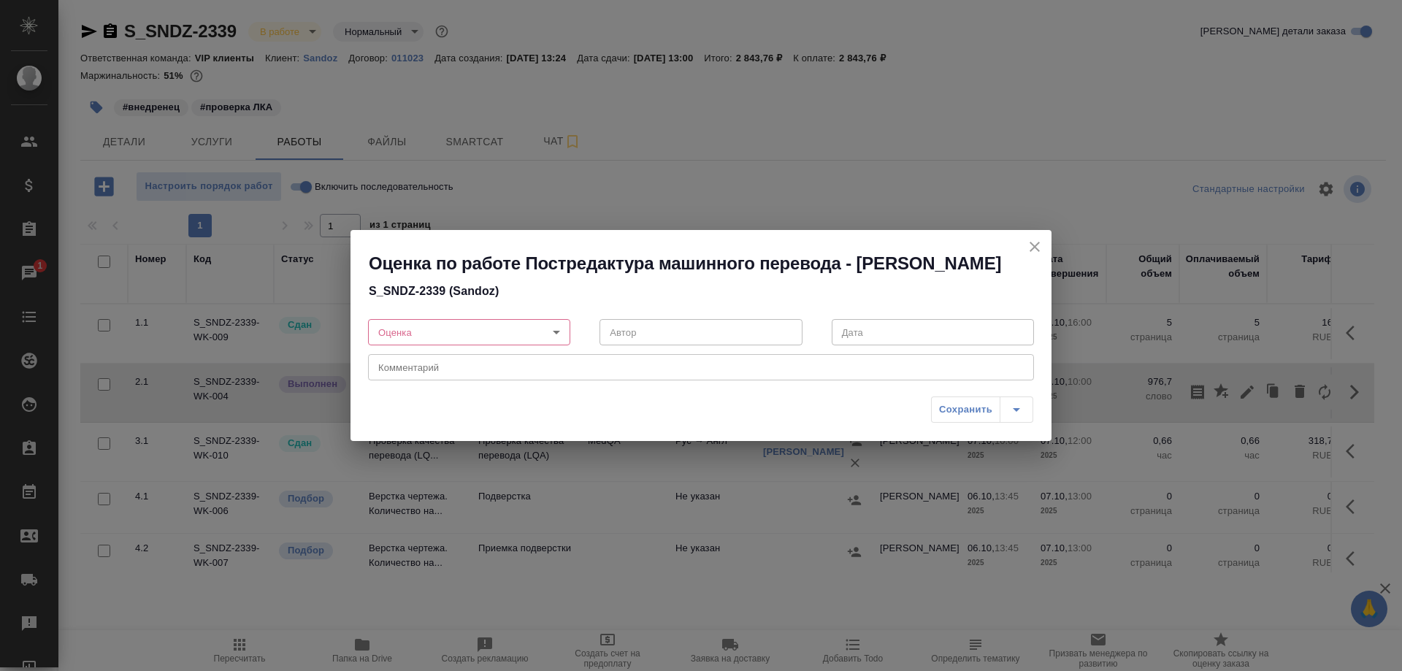
click at [554, 337] on body "🙏 .cls-1 fill:#fff; AWATERA Solovyova Elena Клиенты Спецификации Заказы 1 Чаты …" at bounding box center [701, 335] width 1402 height 671
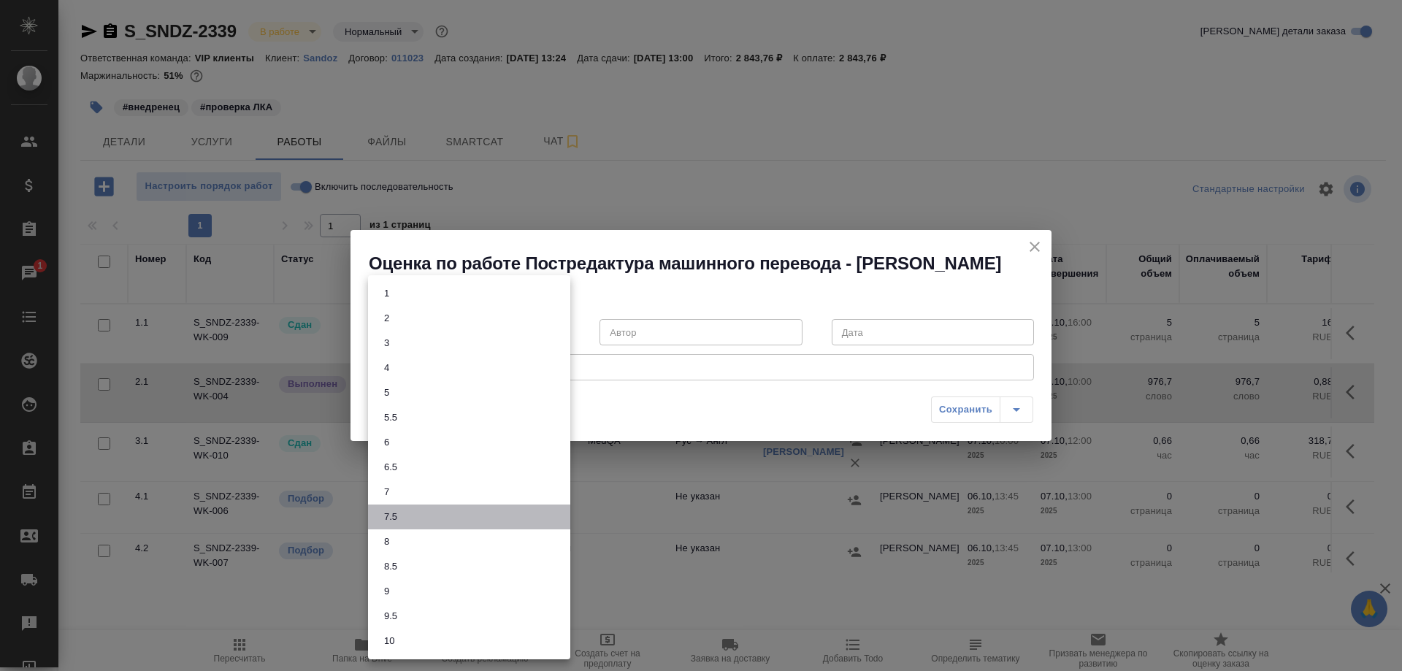
click at [444, 512] on li "7.5" at bounding box center [469, 516] width 202 height 25
type input "7.5"
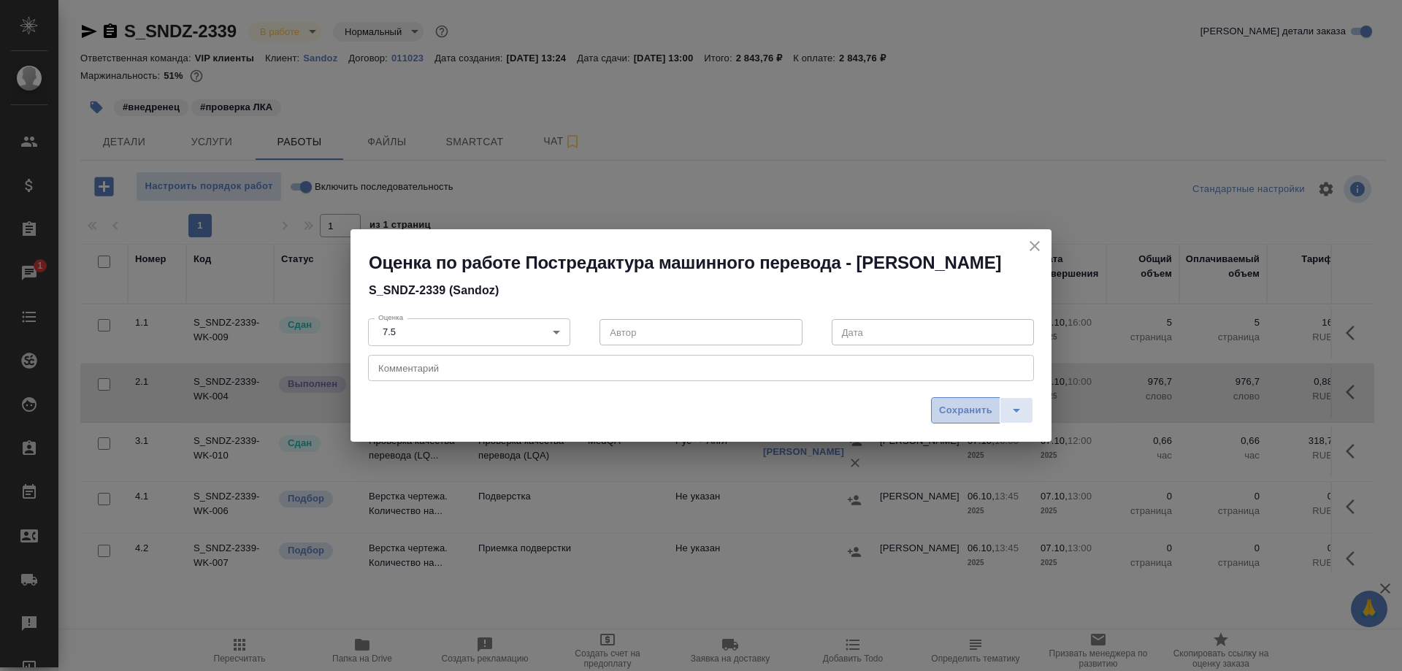
click at [953, 419] on span "Сохранить" at bounding box center [965, 410] width 53 height 17
